Goal: Task Accomplishment & Management: Manage account settings

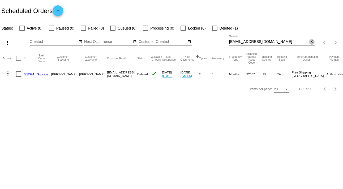
click at [312, 41] on mat-icon "close" at bounding box center [312, 42] width 4 height 4
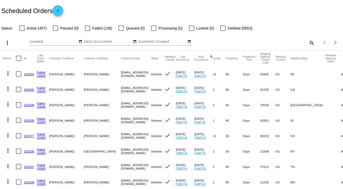
click at [308, 43] on mat-icon "search" at bounding box center [311, 43] width 6 height 8
click at [307, 43] on input "Search" at bounding box center [272, 42] width 86 height 4
paste input "[EMAIL_ADDRESS][DOMAIN_NAME]"
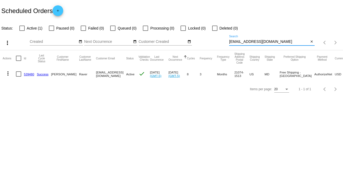
type input "[EMAIL_ADDRESS][DOMAIN_NAME]"
click at [9, 72] on mat-icon "more_vert" at bounding box center [8, 73] width 6 height 6
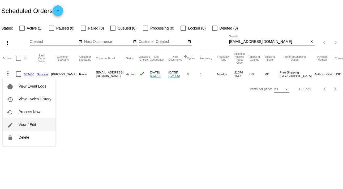
click at [39, 122] on button "edit View / Edit" at bounding box center [29, 124] width 53 height 13
click at [39, 122] on body "Scheduled Orders add Status: Active (1) Paused (0) Failed (0) Queued (0) Proces…" at bounding box center [171, 94] width 343 height 189
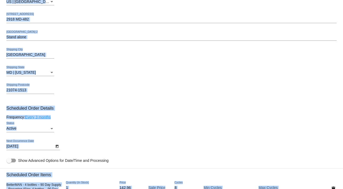
scroll to position [220, 0]
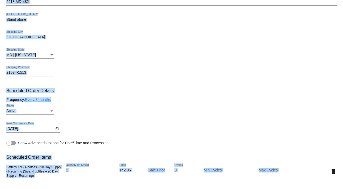
click at [277, 100] on div "Frequency: Every 3 months" at bounding box center [171, 99] width 330 height 4
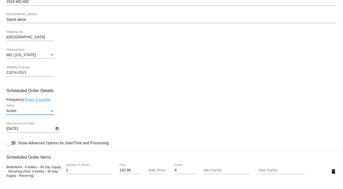
click at [50, 112] on div "Status" at bounding box center [51, 111] width 5 height 4
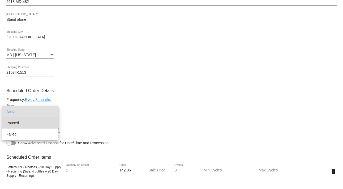
click at [48, 120] on span "Paused" at bounding box center [30, 122] width 48 height 11
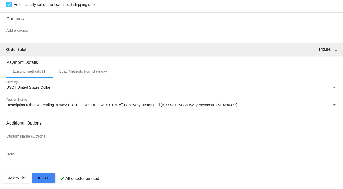
scroll to position [457, 0]
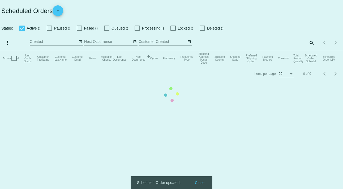
checkbox input "false"
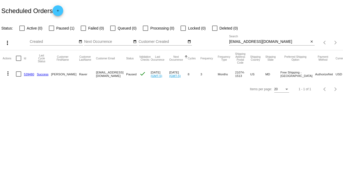
click at [7, 71] on mat-icon "more_vert" at bounding box center [8, 73] width 6 height 6
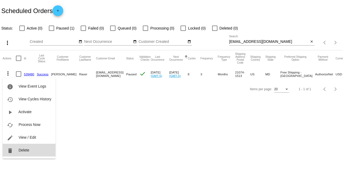
click at [24, 149] on span "Delete" at bounding box center [24, 150] width 11 height 4
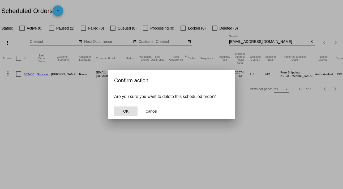
click at [125, 108] on button "OK" at bounding box center [125, 111] width 23 height 10
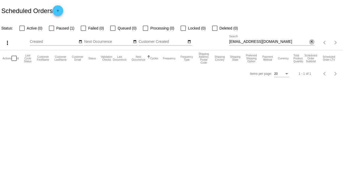
click at [313, 42] on mat-icon "close" at bounding box center [312, 42] width 4 height 4
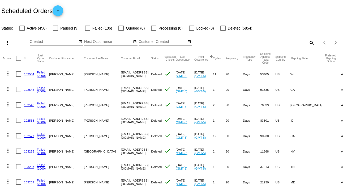
click at [308, 42] on mat-icon "search" at bounding box center [311, 43] width 6 height 8
click at [308, 42] on input "Search" at bounding box center [272, 42] width 86 height 4
paste input "[EMAIL_ADDRESS][DOMAIN_NAME]"
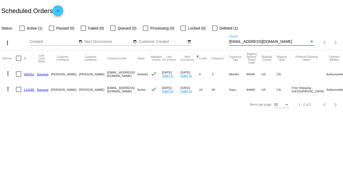
type input "[EMAIL_ADDRESS][DOMAIN_NAME]"
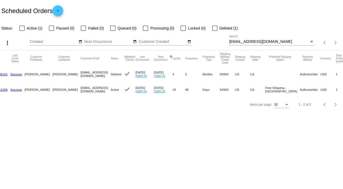
scroll to position [0, 30]
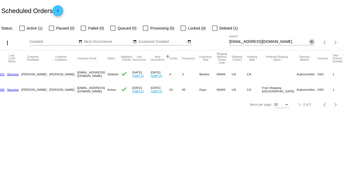
click at [312, 41] on mat-icon "close" at bounding box center [312, 42] width 4 height 4
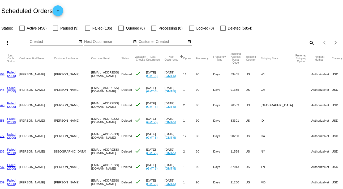
click at [308, 42] on mat-icon "search" at bounding box center [311, 43] width 6 height 8
click at [307, 42] on input "Search" at bounding box center [272, 42] width 86 height 4
paste input "[EMAIL_ADDRESS][DOMAIN_NAME]"
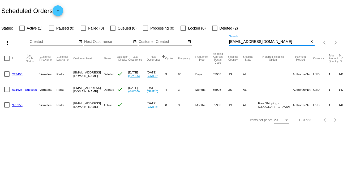
scroll to position [0, 0]
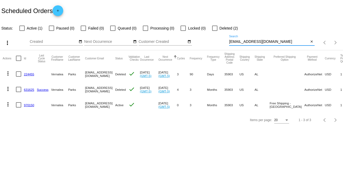
type input "[EMAIL_ADDRESS][DOMAIN_NAME]"
click at [7, 104] on mat-icon "more_vert" at bounding box center [8, 104] width 6 height 6
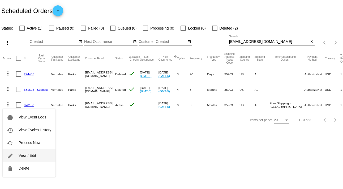
click at [32, 152] on button "edit View / Edit" at bounding box center [29, 155] width 53 height 13
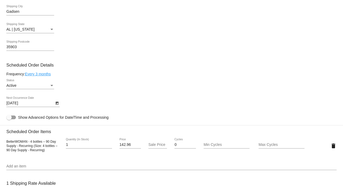
scroll to position [198, 0]
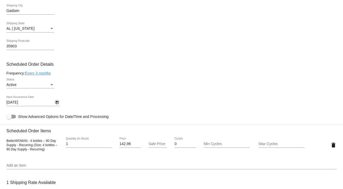
click at [57, 104] on icon "Open calendar" at bounding box center [57, 102] width 4 height 6
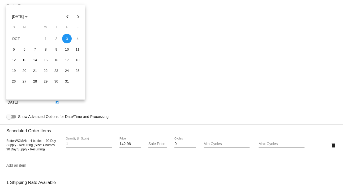
click at [69, 16] on button "Previous month" at bounding box center [67, 16] width 11 height 11
click at [67, 16] on button "Previous month" at bounding box center [67, 16] width 11 height 11
click at [67, 80] on div "29" at bounding box center [67, 81] width 10 height 10
type input "[DATE]"
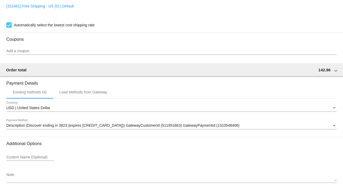
scroll to position [409, 0]
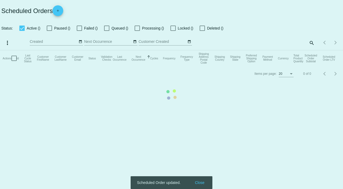
checkbox input "false"
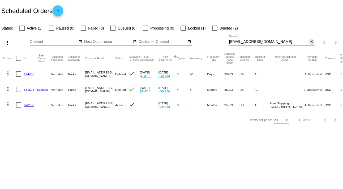
click at [312, 44] on button "close" at bounding box center [312, 42] width 6 height 6
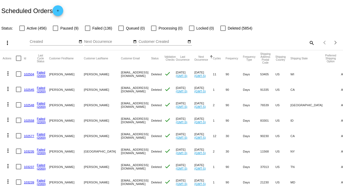
click at [308, 42] on mat-icon "search" at bounding box center [311, 43] width 6 height 8
click at [308, 42] on input "Search" at bounding box center [272, 42] width 86 height 4
paste input "[EMAIL_ADDRESS][DOMAIN_NAME]"
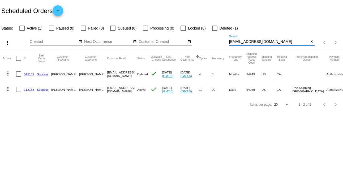
type input "[EMAIL_ADDRESS][DOMAIN_NAME]"
click at [310, 41] on mat-icon "close" at bounding box center [312, 42] width 4 height 4
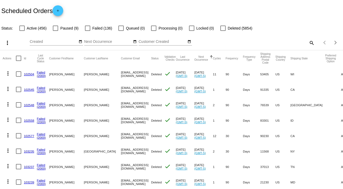
click at [308, 41] on mat-icon "search" at bounding box center [311, 43] width 6 height 8
click at [307, 41] on input "Search" at bounding box center [272, 42] width 86 height 4
paste input "[EMAIL_ADDRESS][DOMAIN_NAME]"
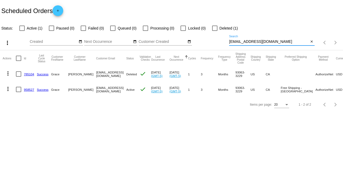
type input "[EMAIL_ADDRESS][DOMAIN_NAME]"
click at [6, 87] on mat-icon "more_vert" at bounding box center [8, 89] width 6 height 6
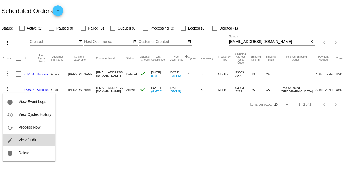
click at [38, 142] on button "edit View / Edit" at bounding box center [29, 139] width 53 height 13
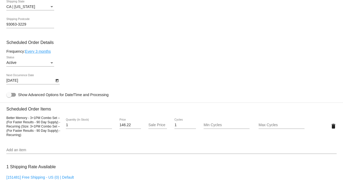
scroll to position [277, 0]
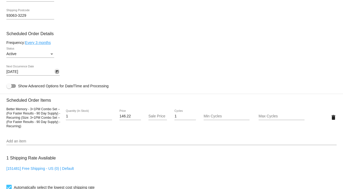
click at [56, 72] on icon "Open calendar" at bounding box center [57, 71] width 3 height 3
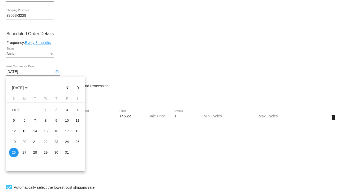
click at [76, 85] on button "Next month" at bounding box center [78, 87] width 11 height 11
click at [66, 151] on div "26" at bounding box center [67, 152] width 10 height 10
type input "[DATE]"
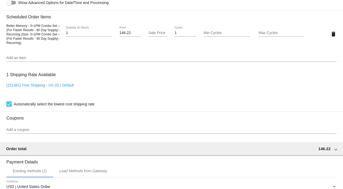
scroll to position [464, 0]
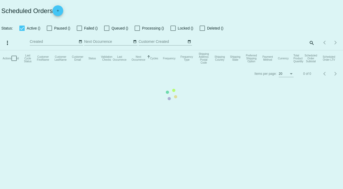
checkbox input "false"
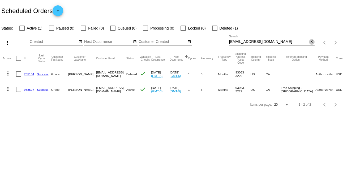
click at [313, 41] on mat-icon "close" at bounding box center [312, 42] width 4 height 4
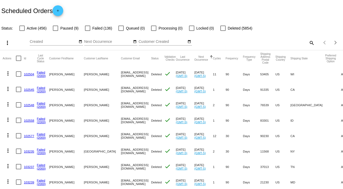
click at [308, 42] on mat-icon "search" at bounding box center [311, 43] width 6 height 8
click at [308, 42] on input "Search" at bounding box center [272, 42] width 86 height 4
paste input "[EMAIL_ADDRESS][DOMAIN_NAME]"
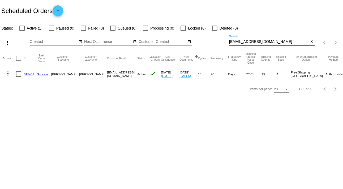
type input "[EMAIL_ADDRESS][DOMAIN_NAME]"
click at [9, 72] on mat-icon "more_vert" at bounding box center [8, 73] width 6 height 6
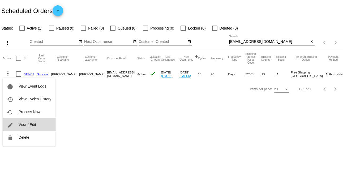
click at [37, 125] on button "edit View / Edit" at bounding box center [29, 124] width 53 height 13
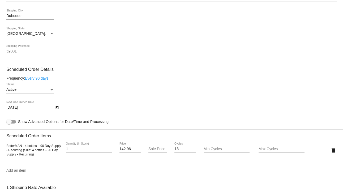
scroll to position [269, 0]
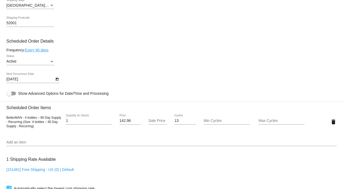
click at [52, 60] on div "Active Status" at bounding box center [30, 60] width 48 height 10
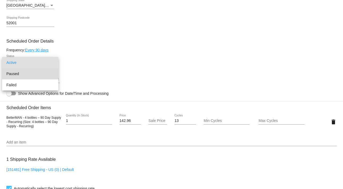
click at [46, 71] on span "Paused" at bounding box center [30, 73] width 48 height 11
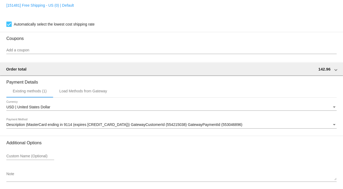
scroll to position [457, 0]
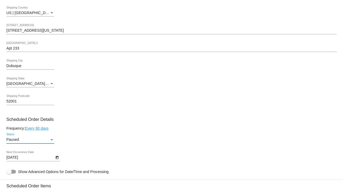
scroll to position [182, 0]
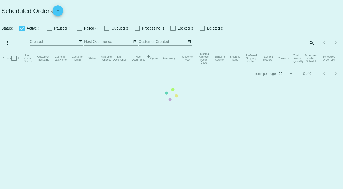
checkbox input "false"
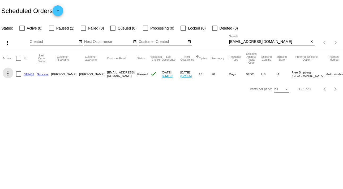
click at [7, 73] on mat-icon "more_vert" at bounding box center [8, 73] width 6 height 6
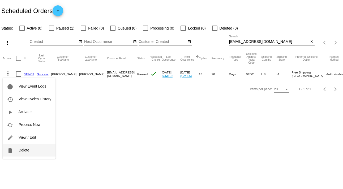
click at [25, 149] on span "Delete" at bounding box center [24, 150] width 11 height 4
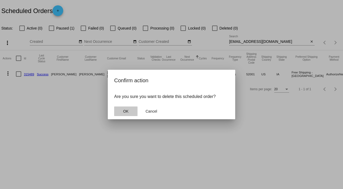
click at [125, 107] on button "OK" at bounding box center [125, 111] width 23 height 10
